Goal: Information Seeking & Learning: Learn about a topic

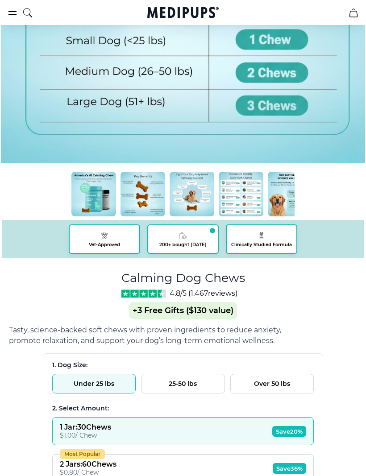
scroll to position [274, 0]
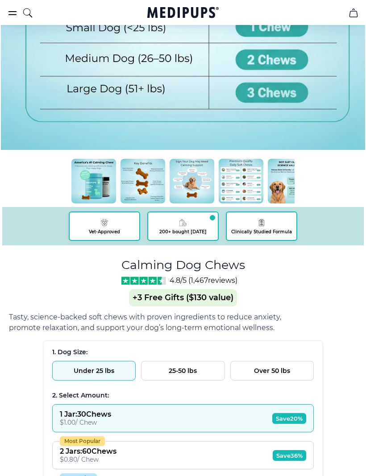
click at [278, 370] on button "Over 50 lbs" at bounding box center [271, 371] width 83 height 20
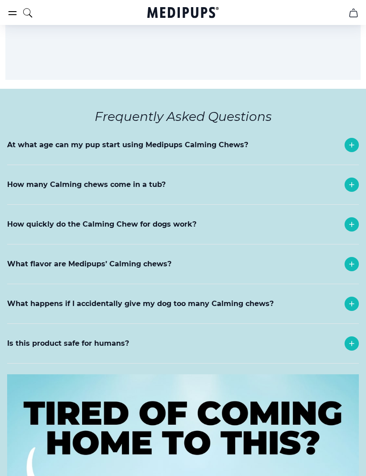
scroll to position [4118, 0]
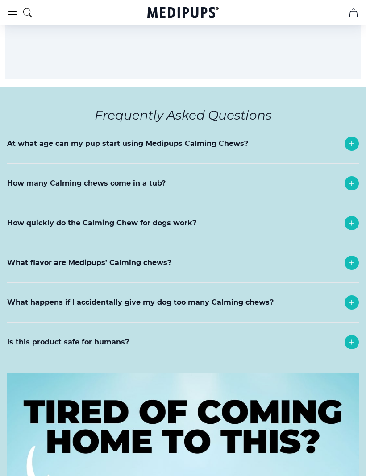
click at [352, 300] on icon at bounding box center [351, 302] width 4 height 4
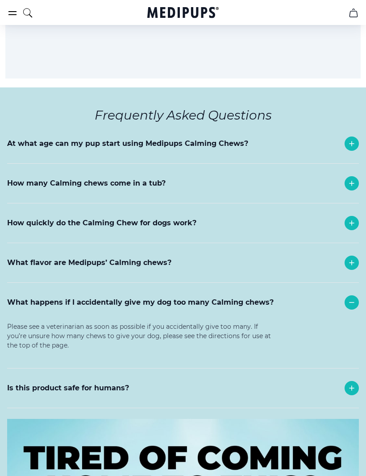
click at [354, 297] on icon at bounding box center [351, 302] width 11 height 11
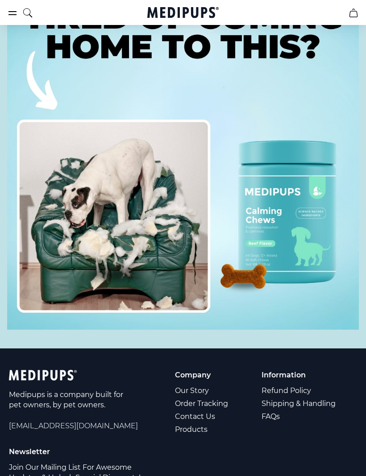
scroll to position [4513, 0]
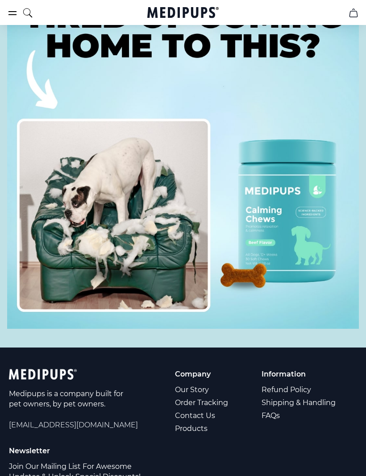
click at [281, 410] on link "FAQs" at bounding box center [298, 416] width 75 height 13
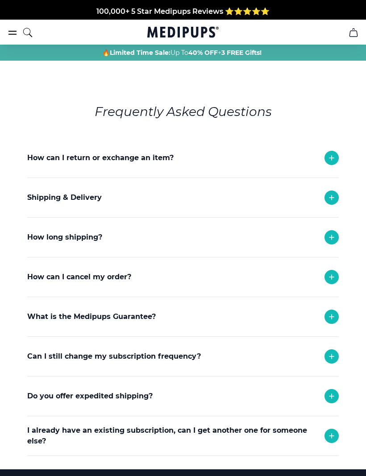
click at [332, 281] on icon at bounding box center [331, 277] width 11 height 11
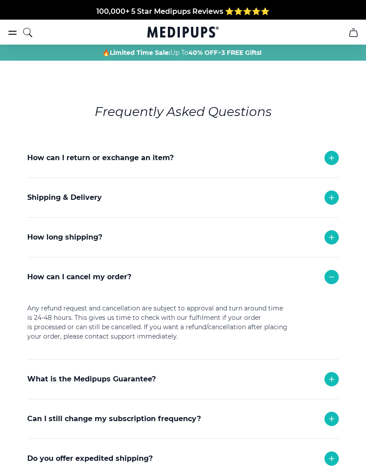
click at [332, 282] on icon at bounding box center [331, 277] width 11 height 11
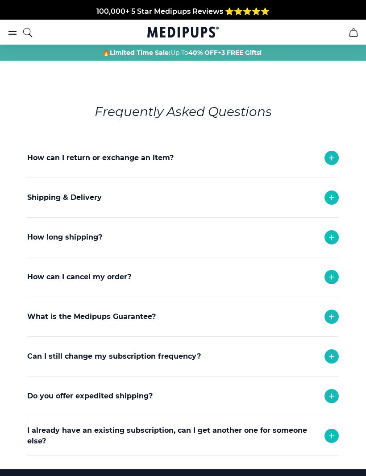
click at [332, 357] on icon at bounding box center [331, 356] width 11 height 11
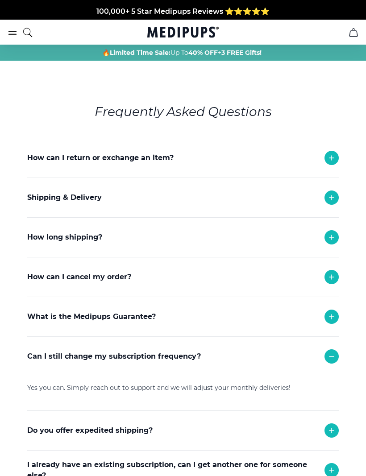
click at [334, 356] on icon at bounding box center [331, 356] width 11 height 11
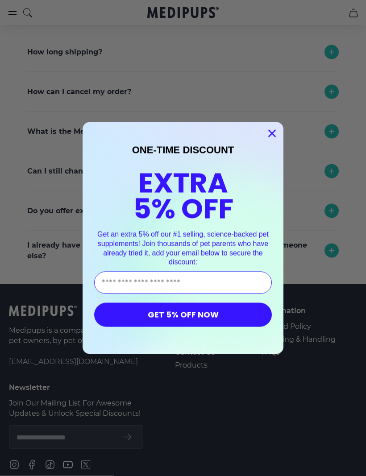
scroll to position [185, 0]
click at [275, 141] on circle "Close dialog" at bounding box center [272, 133] width 15 height 15
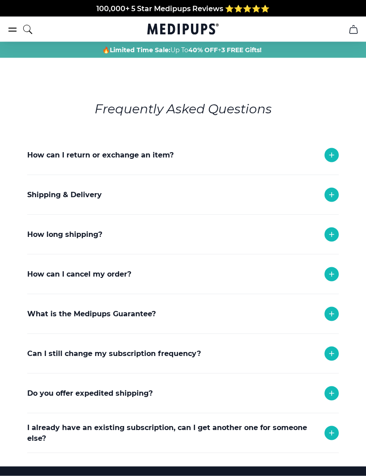
scroll to position [0, 0]
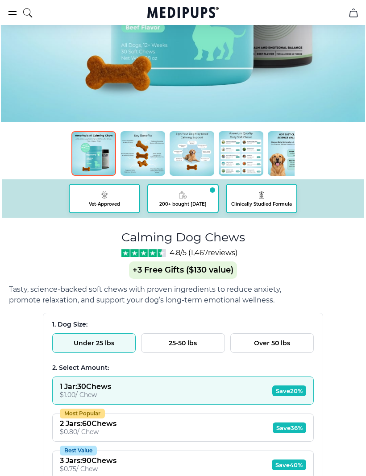
scroll to position [302, 0]
click at [282, 343] on button "Over 50 lbs" at bounding box center [271, 344] width 83 height 20
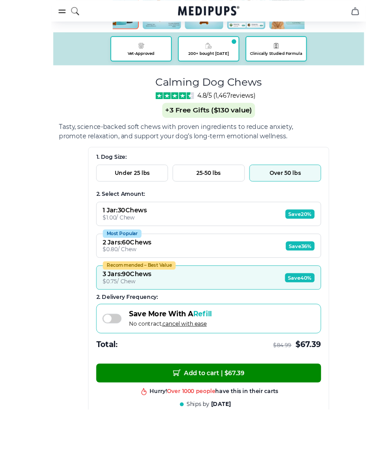
scroll to position [564, 0]
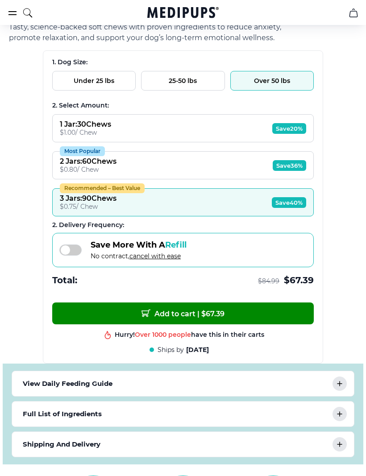
click at [335, 394] on div "View Daily Feeding Guide" at bounding box center [183, 383] width 342 height 25
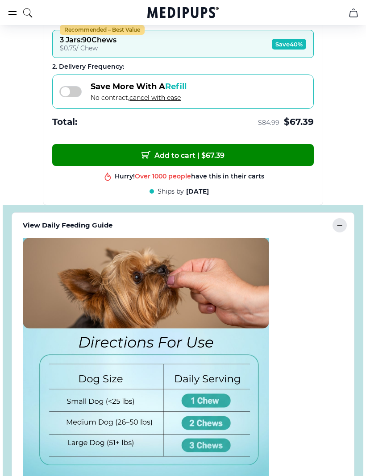
scroll to position [720, 0]
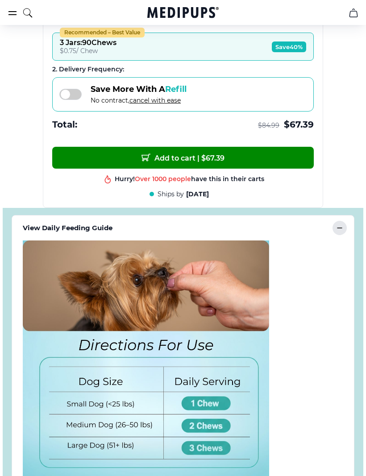
click at [337, 229] on icon at bounding box center [339, 228] width 11 height 11
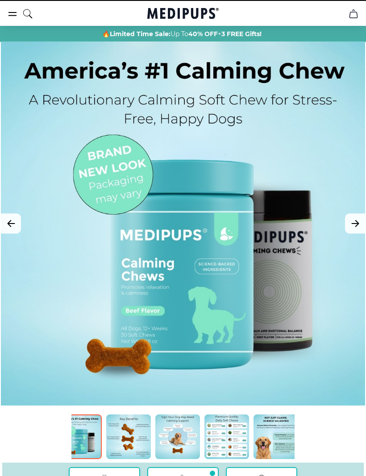
scroll to position [0, 0]
